Goal: Transaction & Acquisition: Purchase product/service

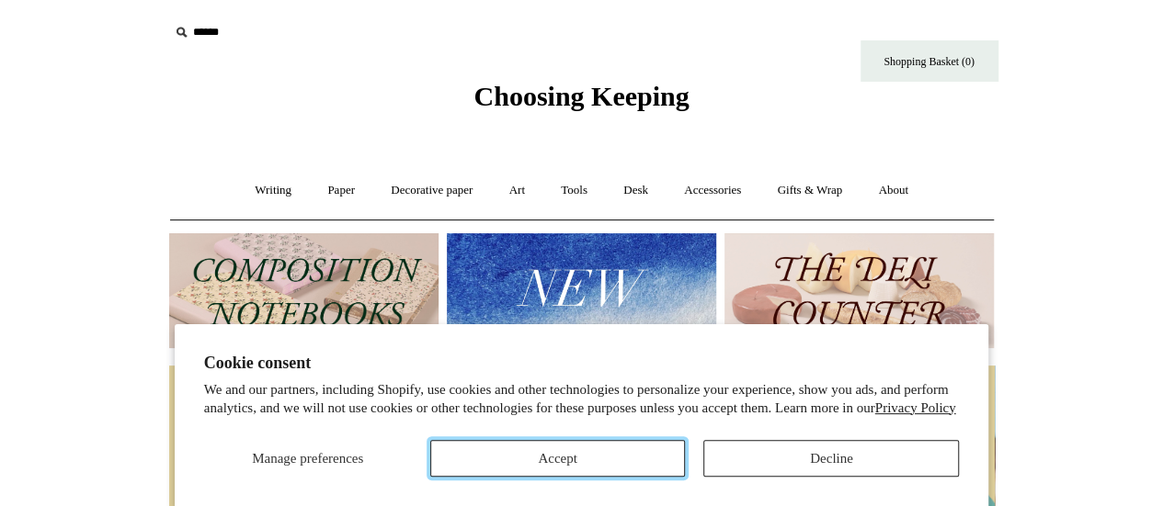
click at [472, 469] on button "Accept" at bounding box center [558, 458] width 256 height 37
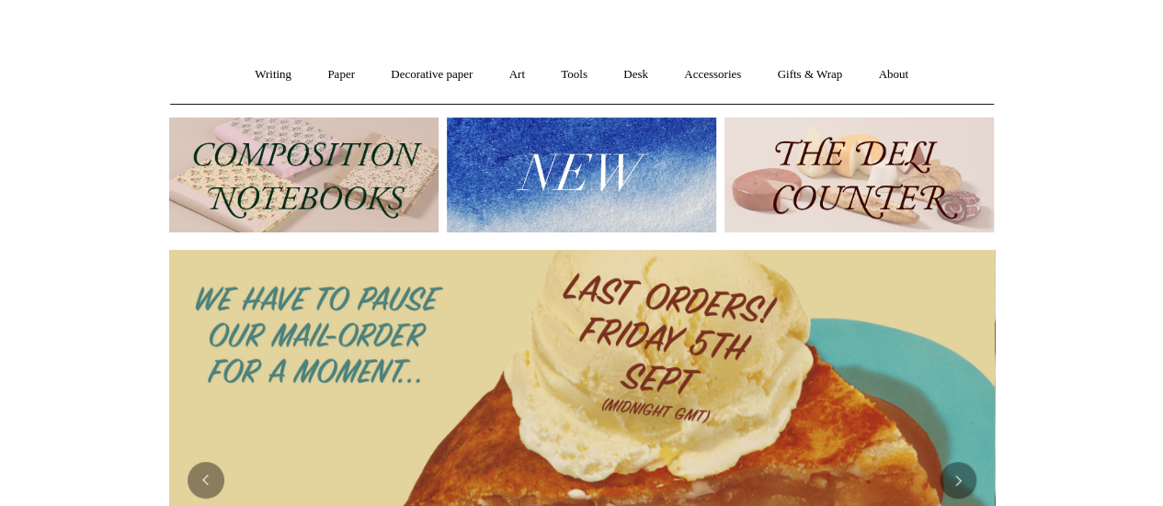
scroll to position [92, 0]
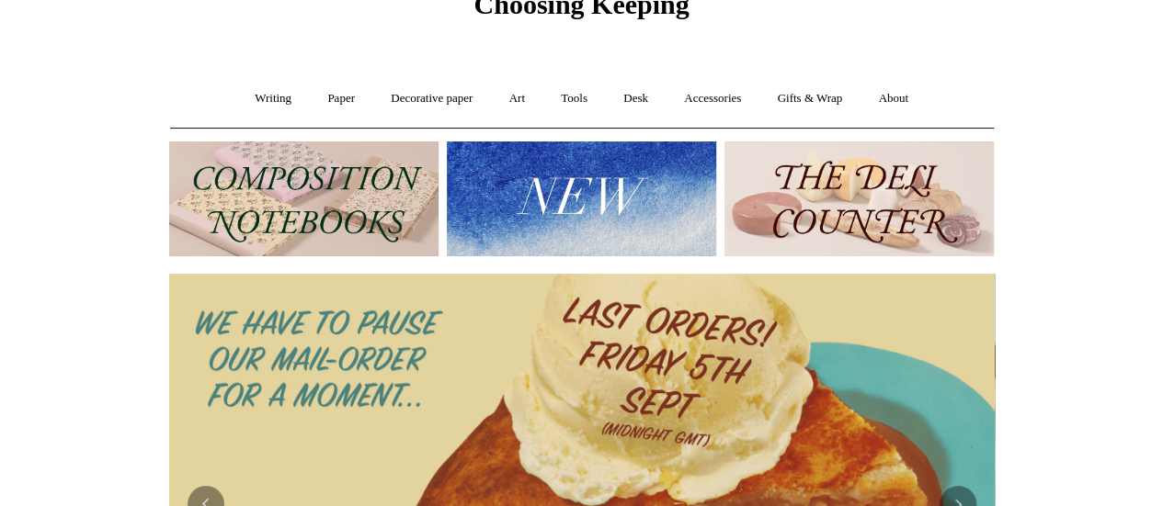
click at [555, 206] on img at bounding box center [581, 199] width 269 height 115
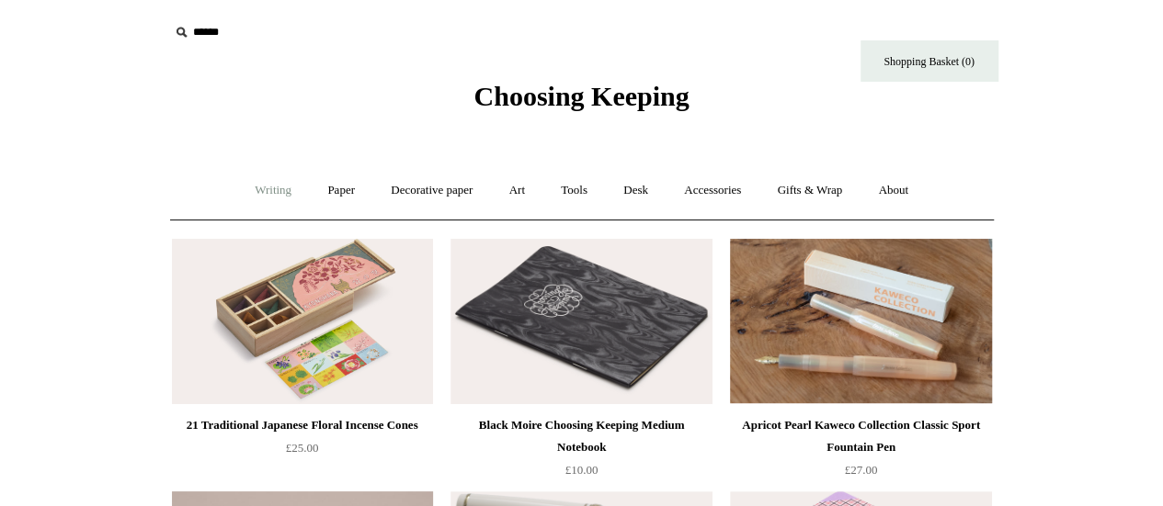
click at [276, 189] on link "Writing +" at bounding box center [273, 190] width 70 height 49
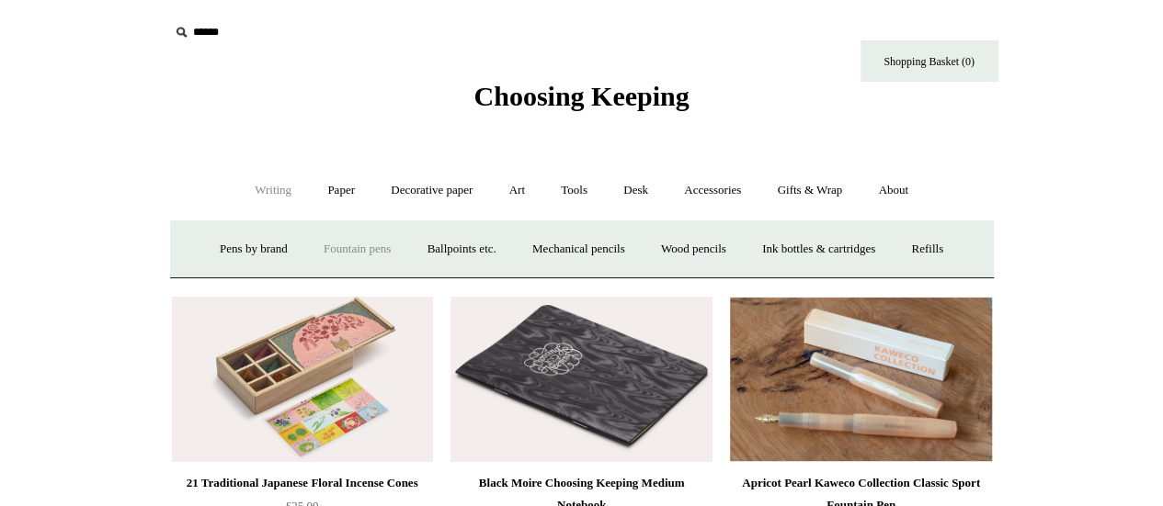
click at [320, 254] on link "Fountain pens +" at bounding box center [357, 249] width 100 height 49
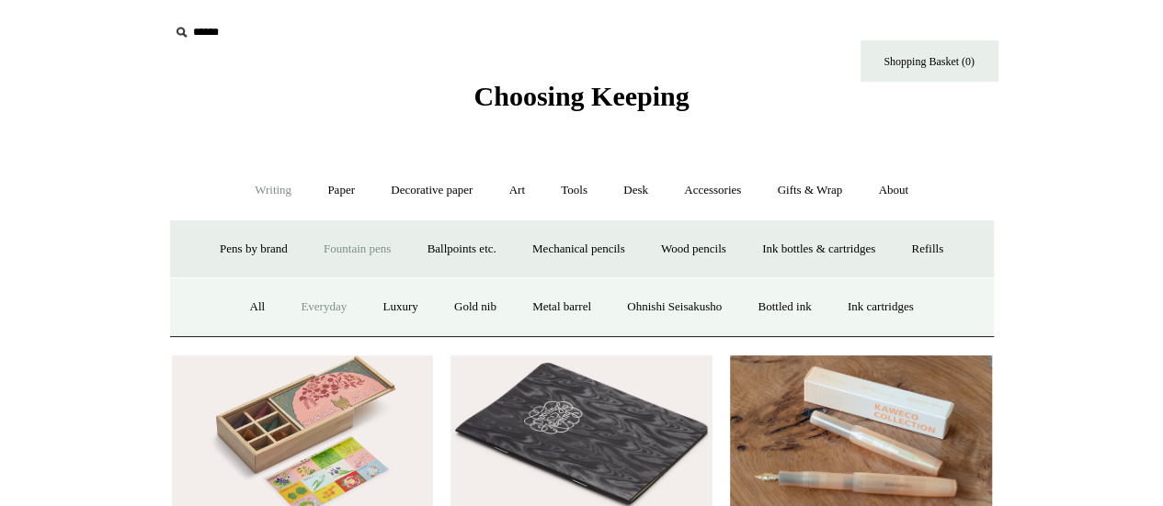
click at [329, 307] on link "Everyday" at bounding box center [323, 307] width 79 height 49
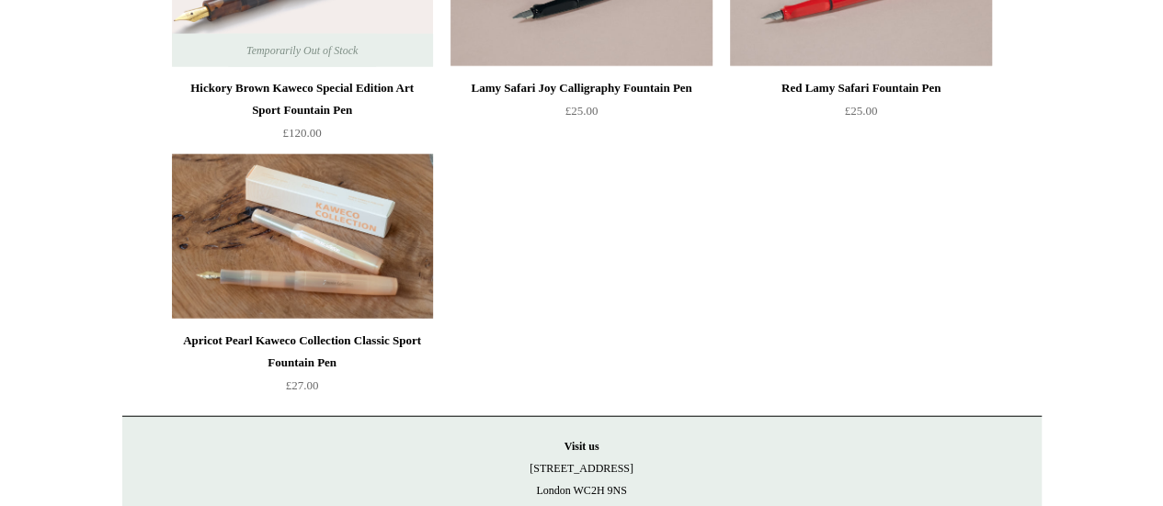
scroll to position [2114, 0]
